Goal: Task Accomplishment & Management: Complete application form

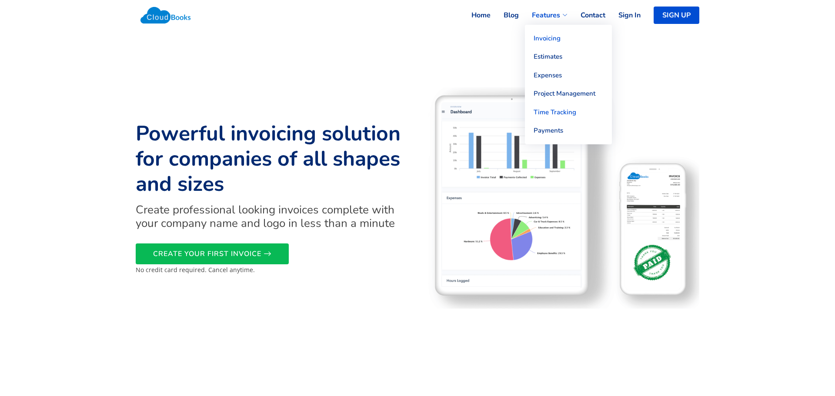
click at [555, 112] on link "Time Tracking" at bounding box center [568, 112] width 87 height 19
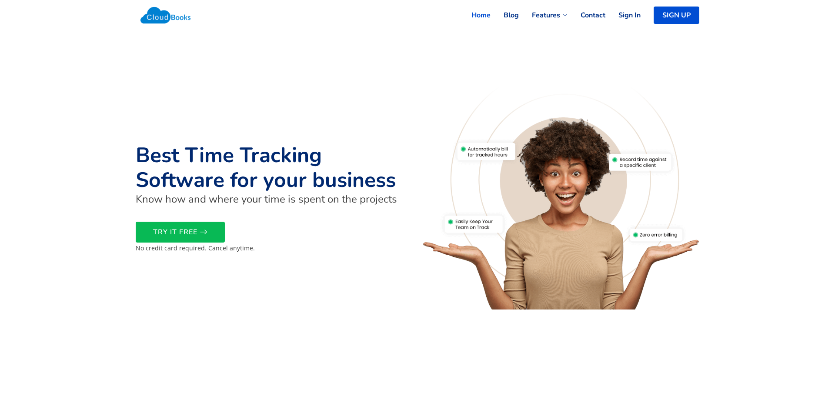
click at [483, 13] on link "Home" at bounding box center [475, 15] width 32 height 19
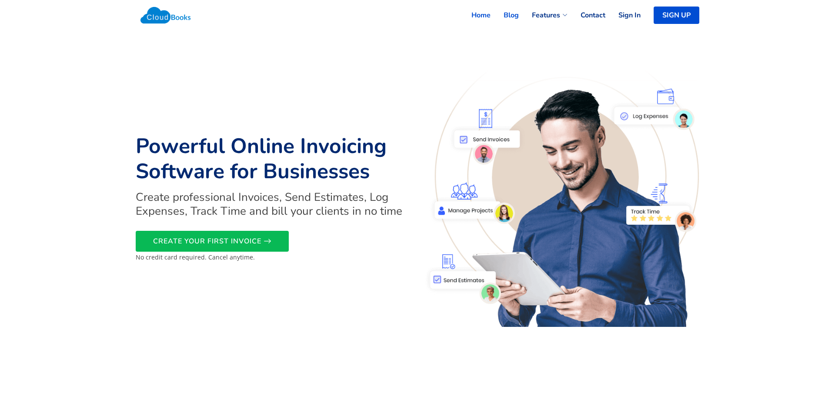
click at [513, 15] on link "Blog" at bounding box center [505, 15] width 28 height 19
click at [682, 12] on link "SIGN UP" at bounding box center [678, 15] width 41 height 19
